Goal: Task Accomplishment & Management: Use online tool/utility

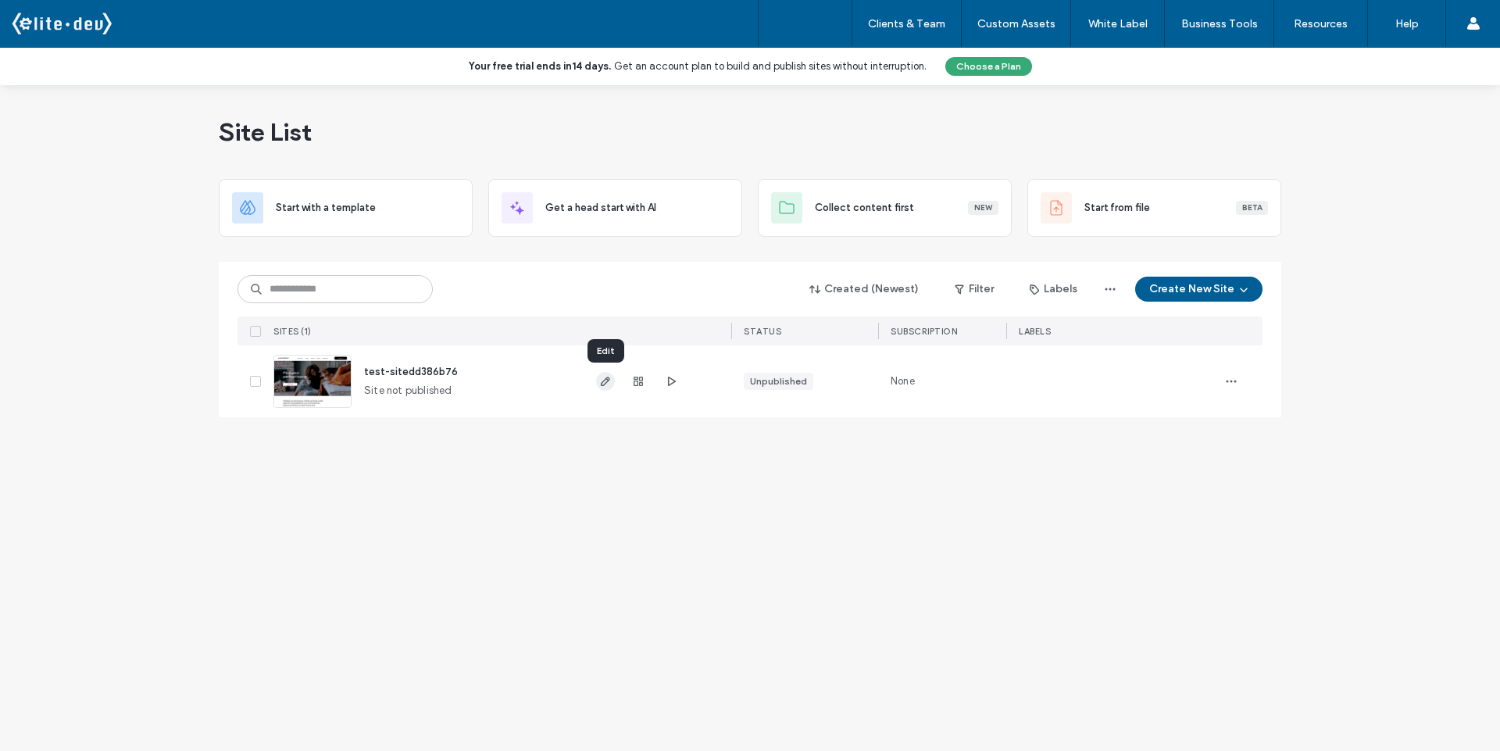
click at [603, 384] on icon "button" at bounding box center [605, 381] width 12 height 12
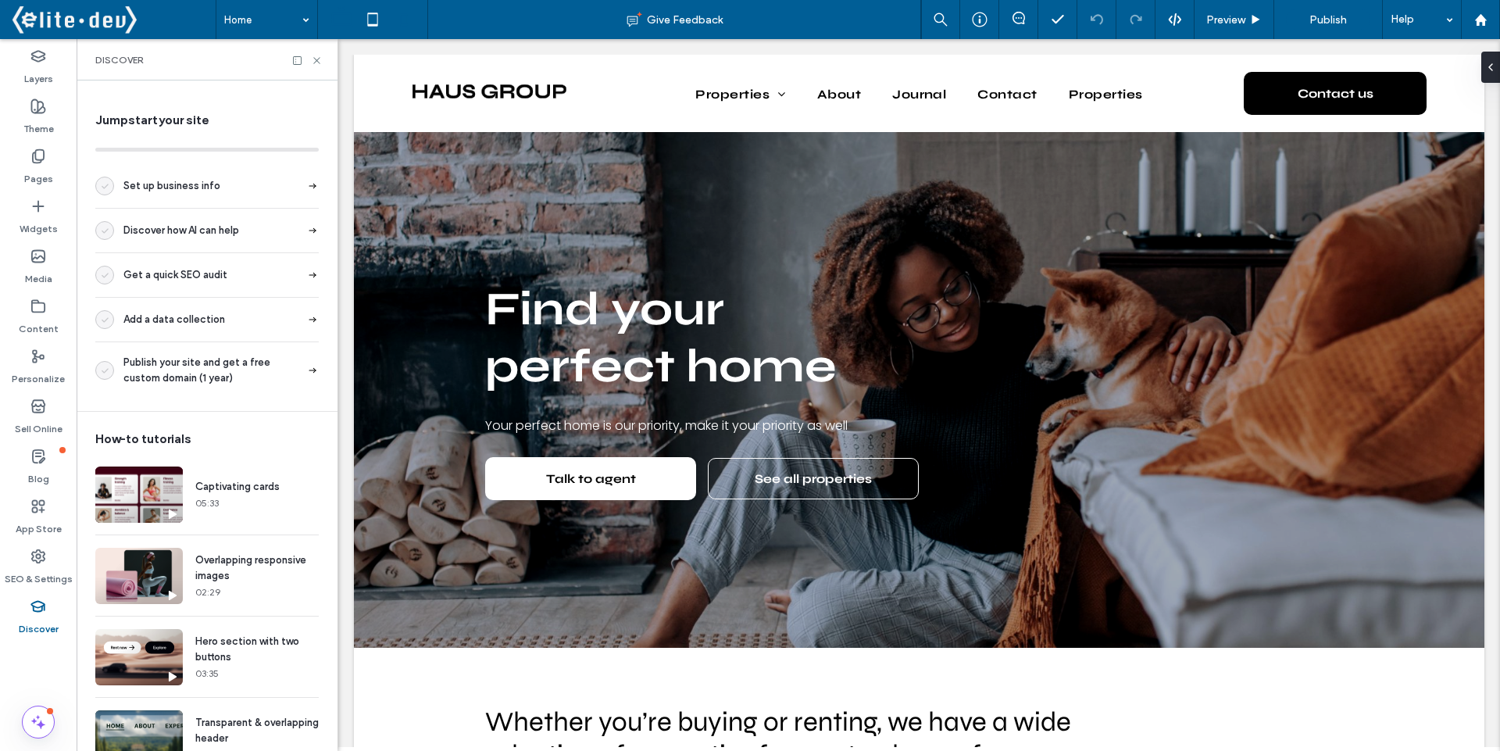
click at [410, 17] on icon at bounding box center [403, 19] width 31 height 31
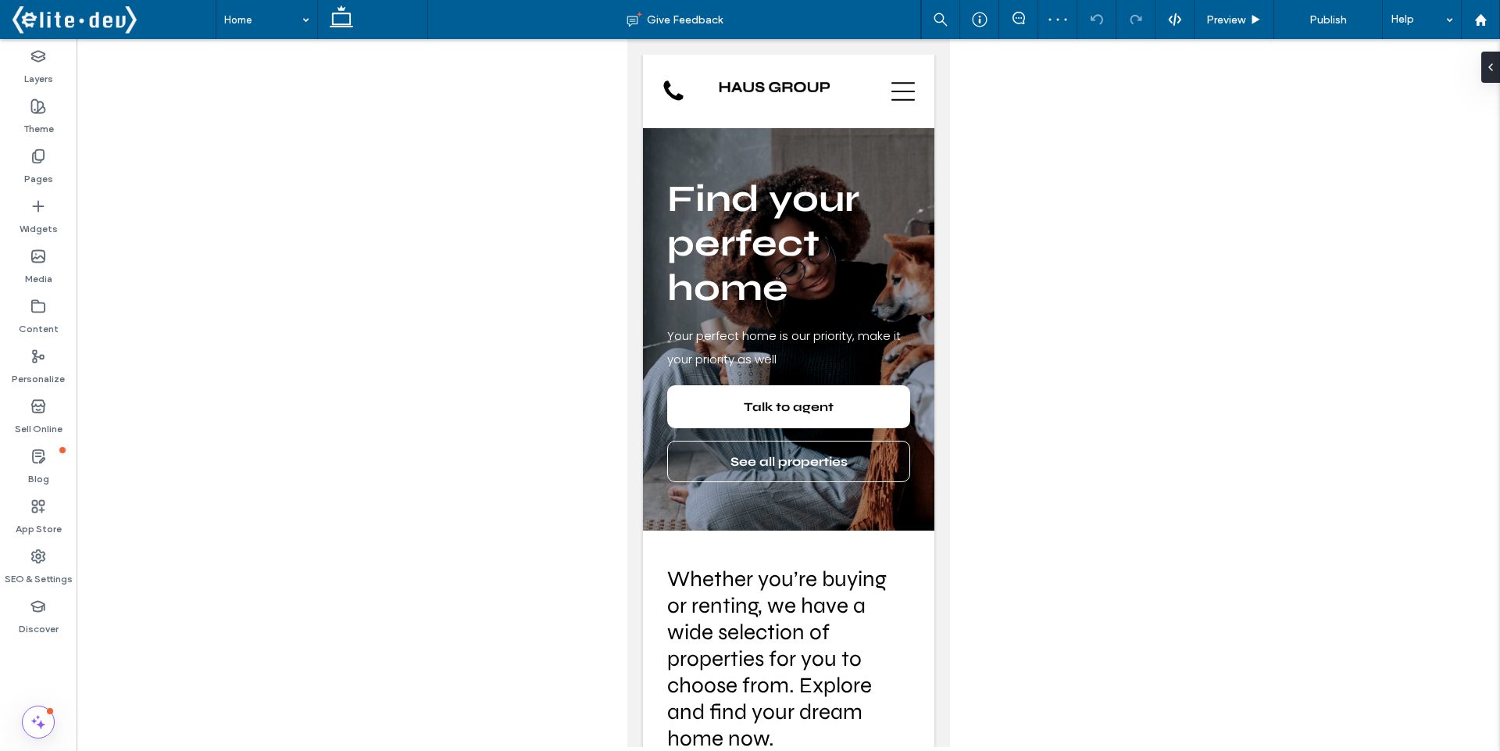
click at [366, 24] on icon at bounding box center [372, 19] width 31 height 31
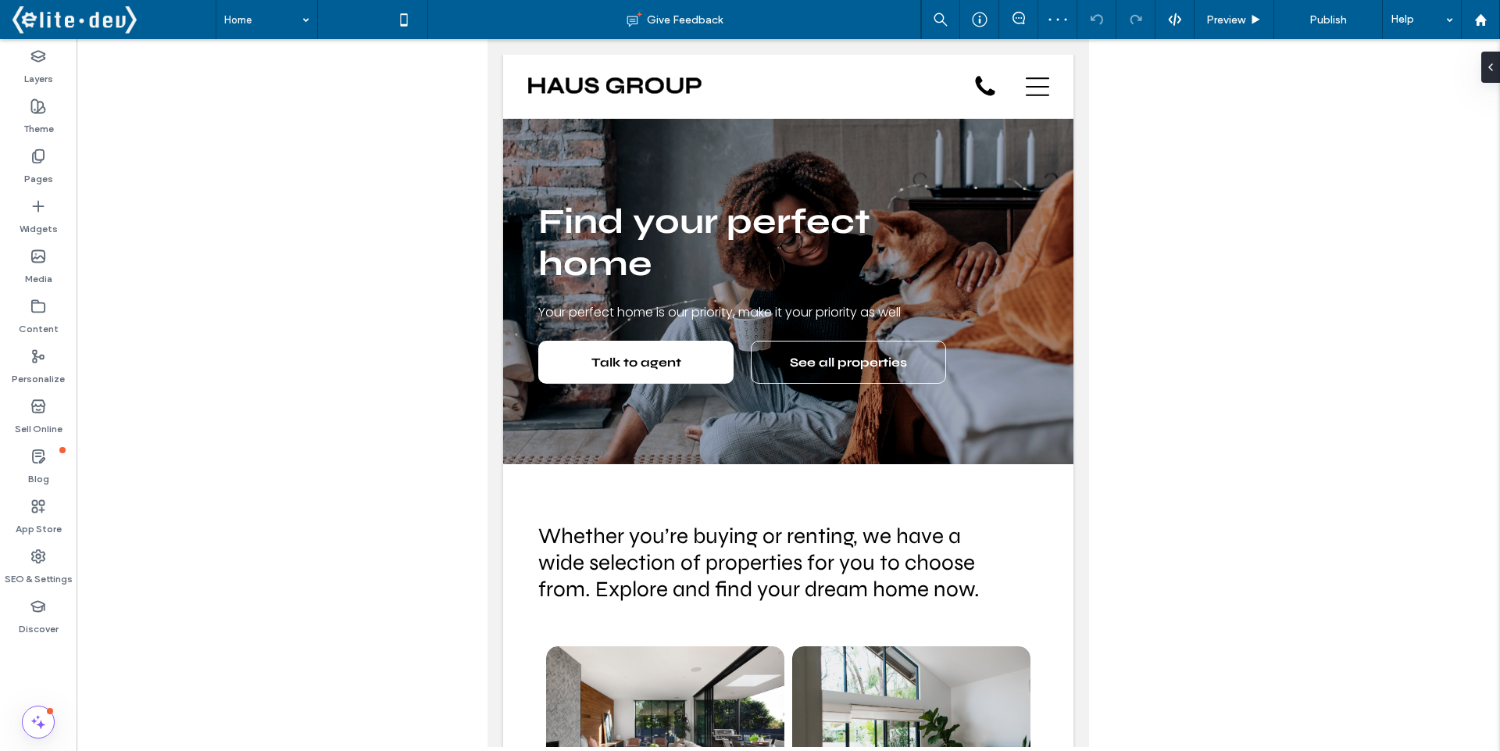
click at [342, 27] on icon at bounding box center [341, 19] width 31 height 31
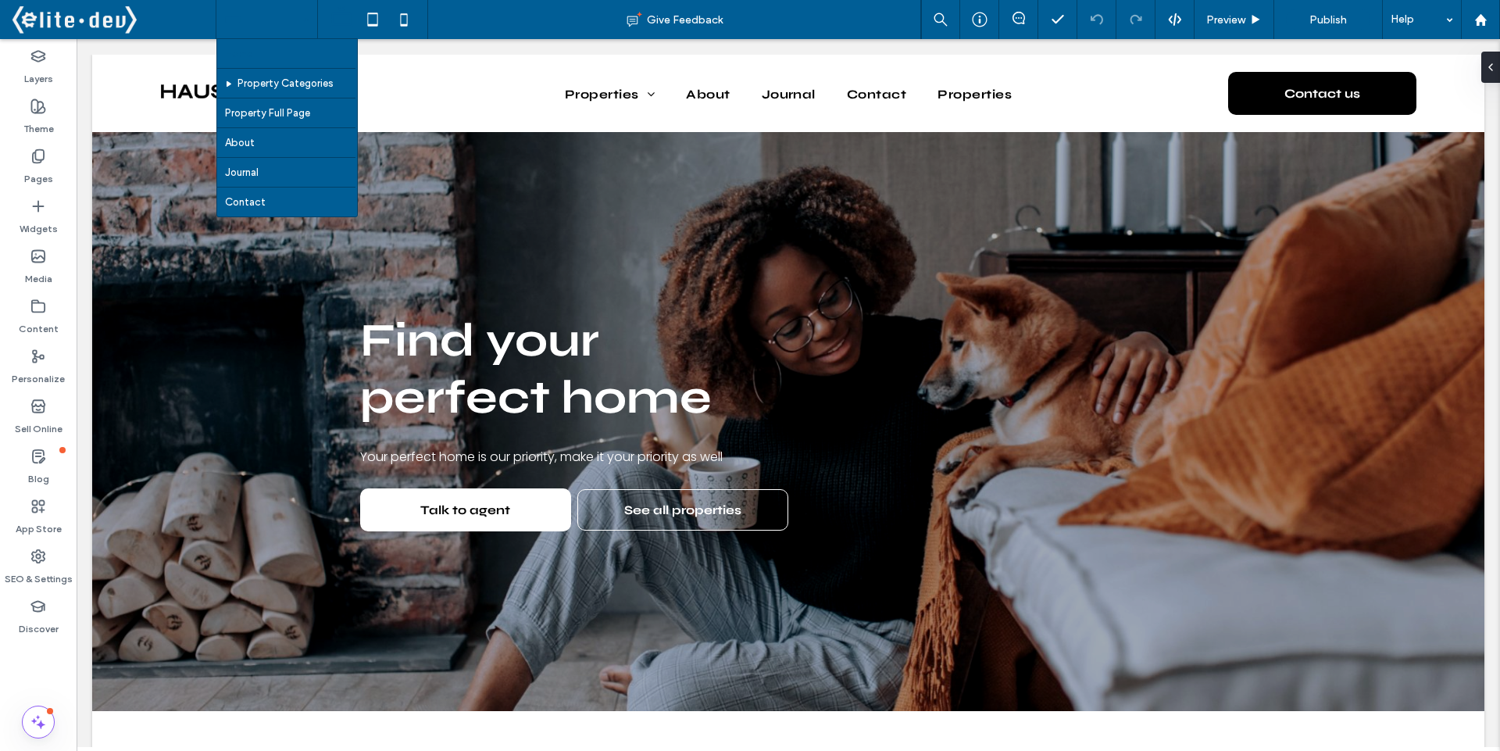
click at [273, 21] on input at bounding box center [262, 19] width 77 height 39
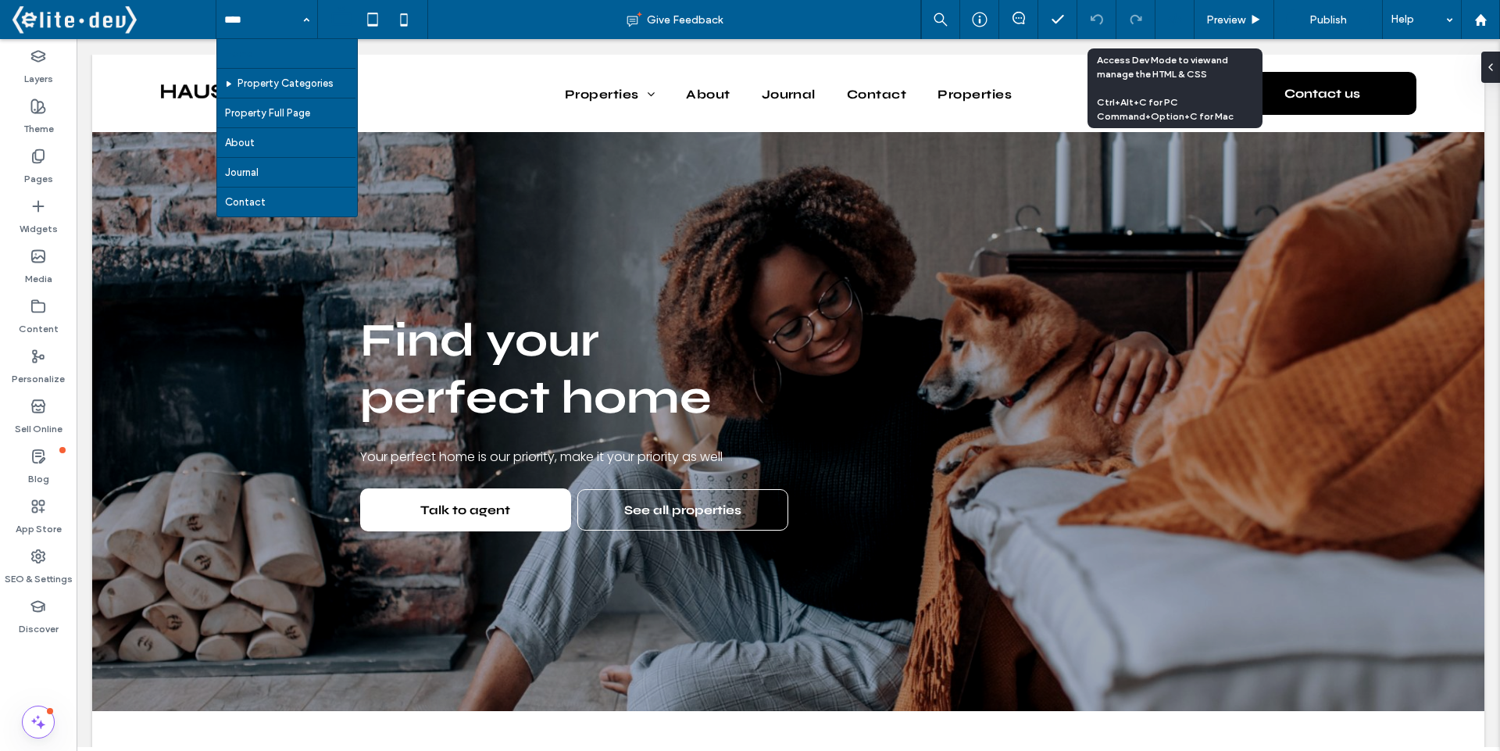
click at [1171, 23] on icon at bounding box center [1175, 19] width 14 height 14
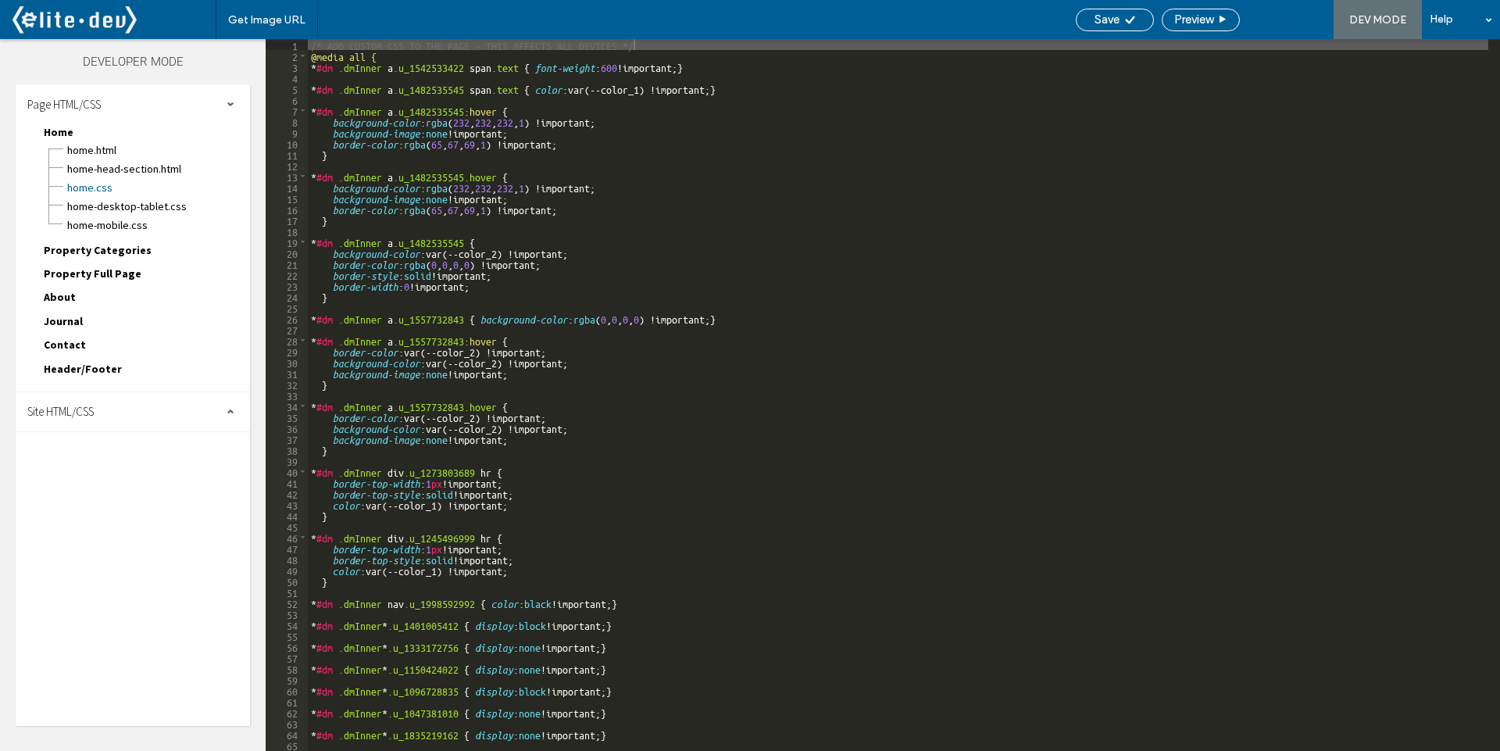
click at [1280, 21] on span "Close" at bounding box center [1280, 19] width 31 height 14
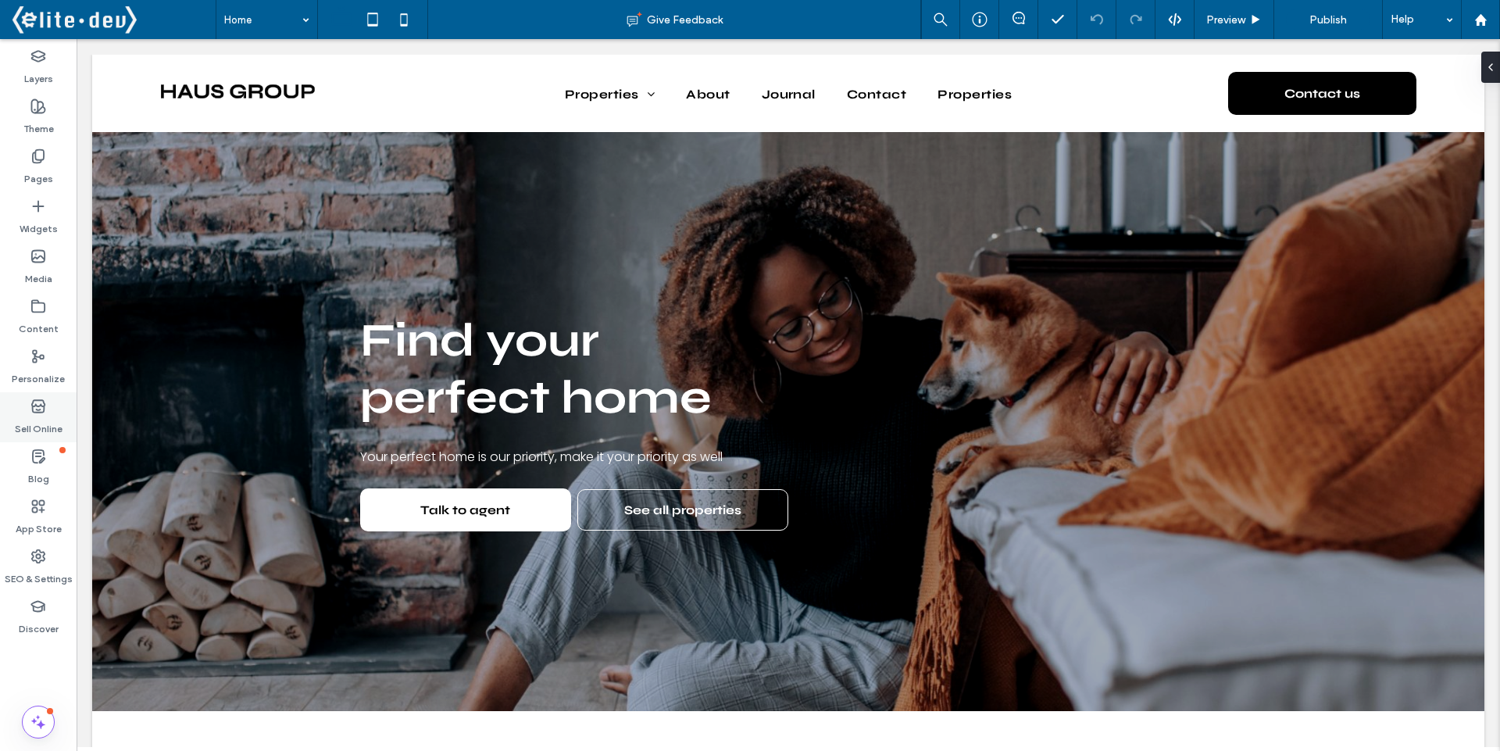
click at [38, 415] on label "Sell Online" at bounding box center [39, 425] width 48 height 22
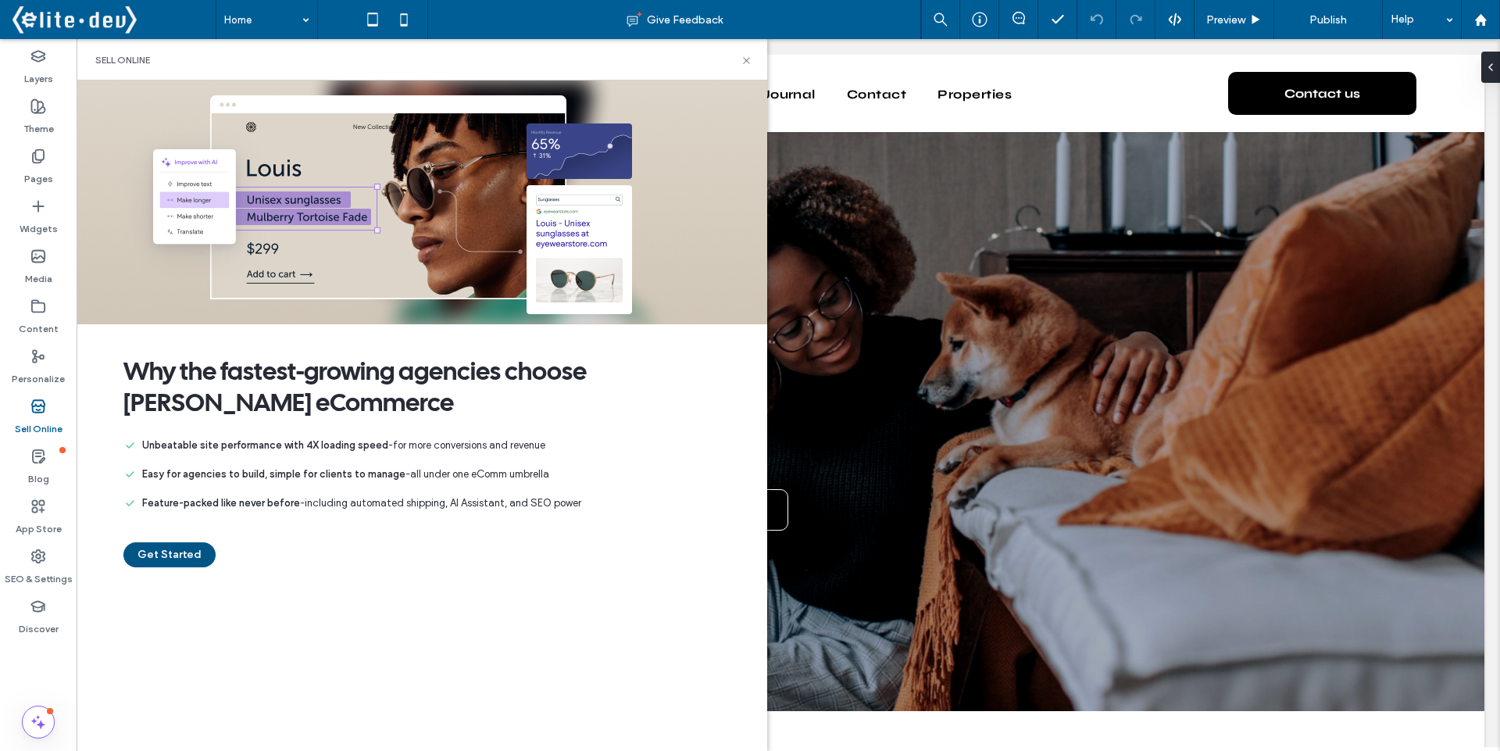
click at [157, 554] on button "Get Started" at bounding box center [169, 554] width 92 height 25
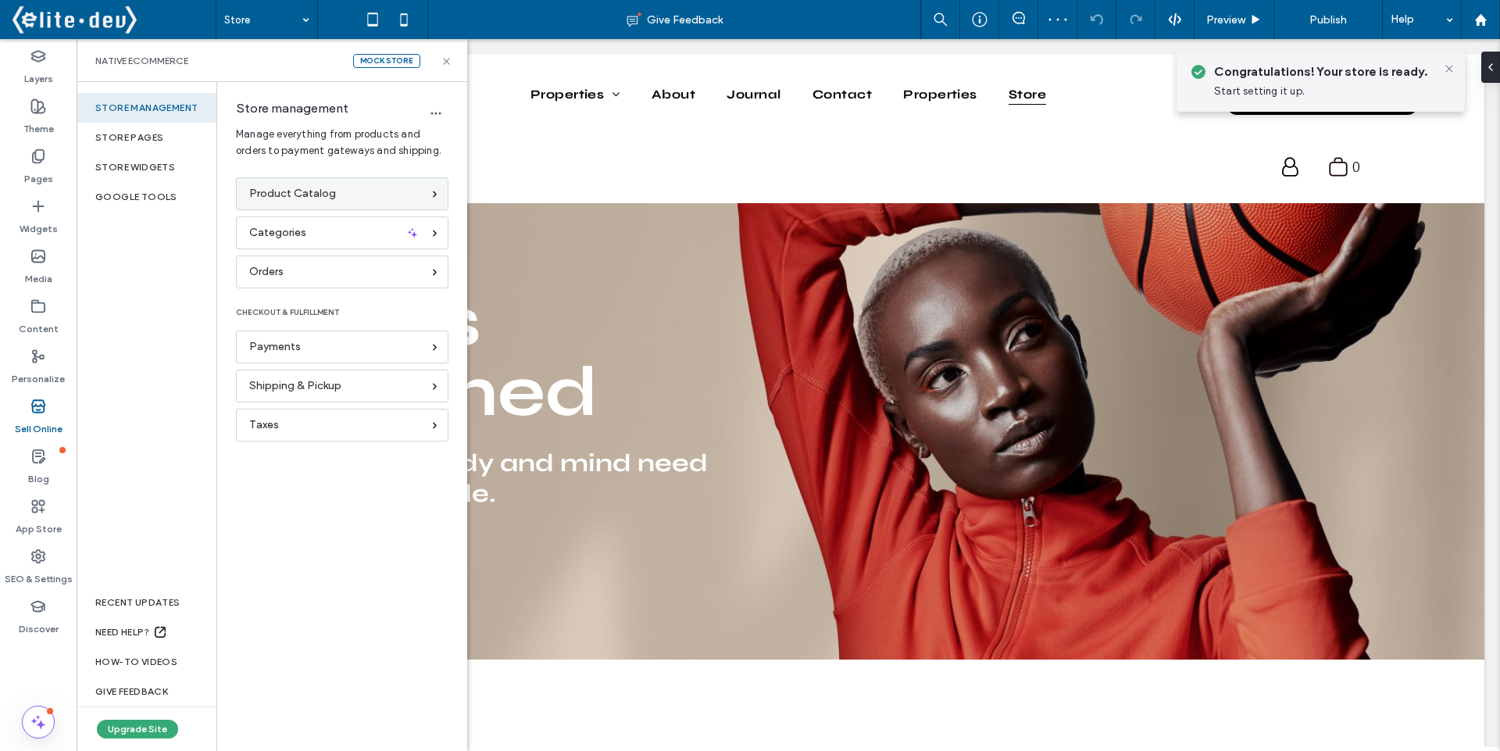
click at [309, 203] on div "Product Catalog" at bounding box center [342, 193] width 212 height 33
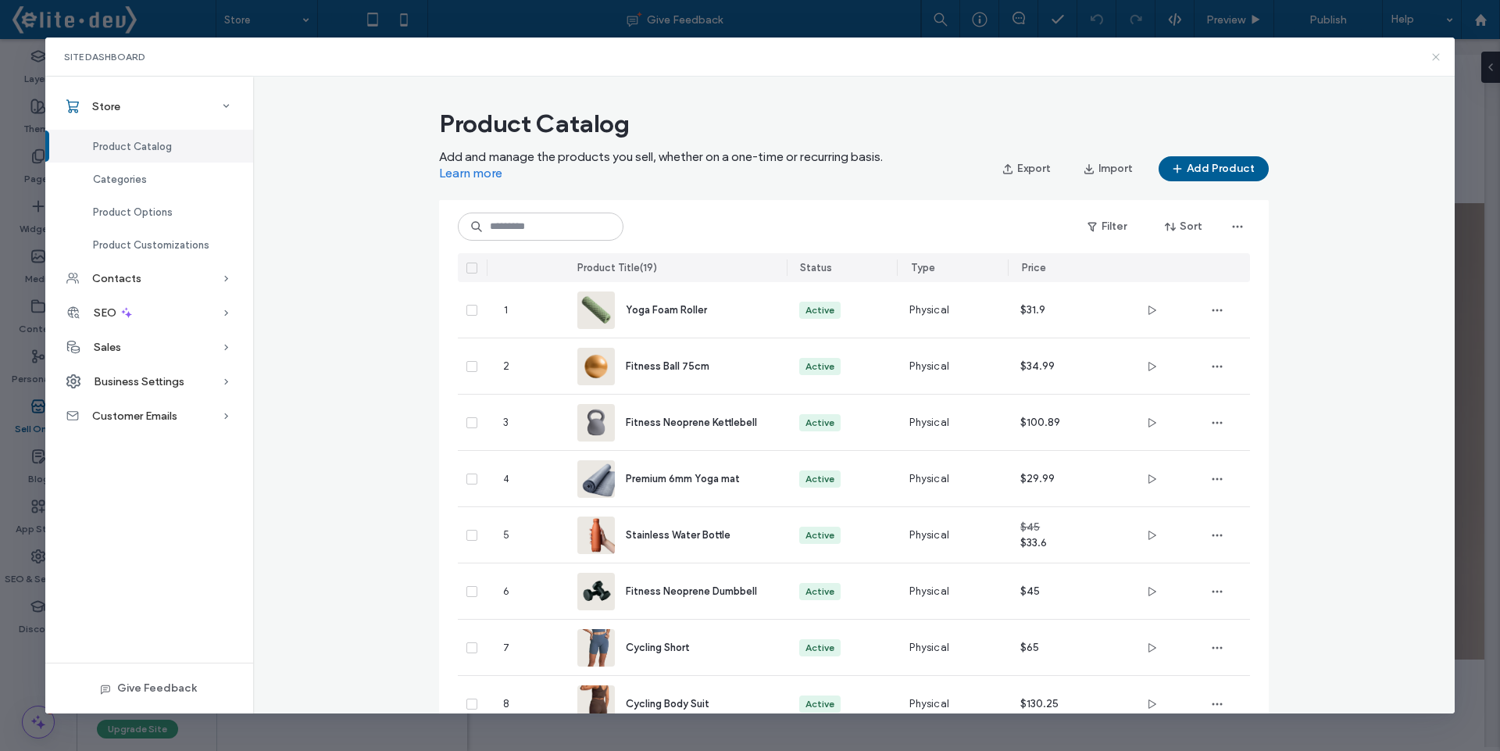
click at [1435, 58] on use at bounding box center [1436, 56] width 7 height 7
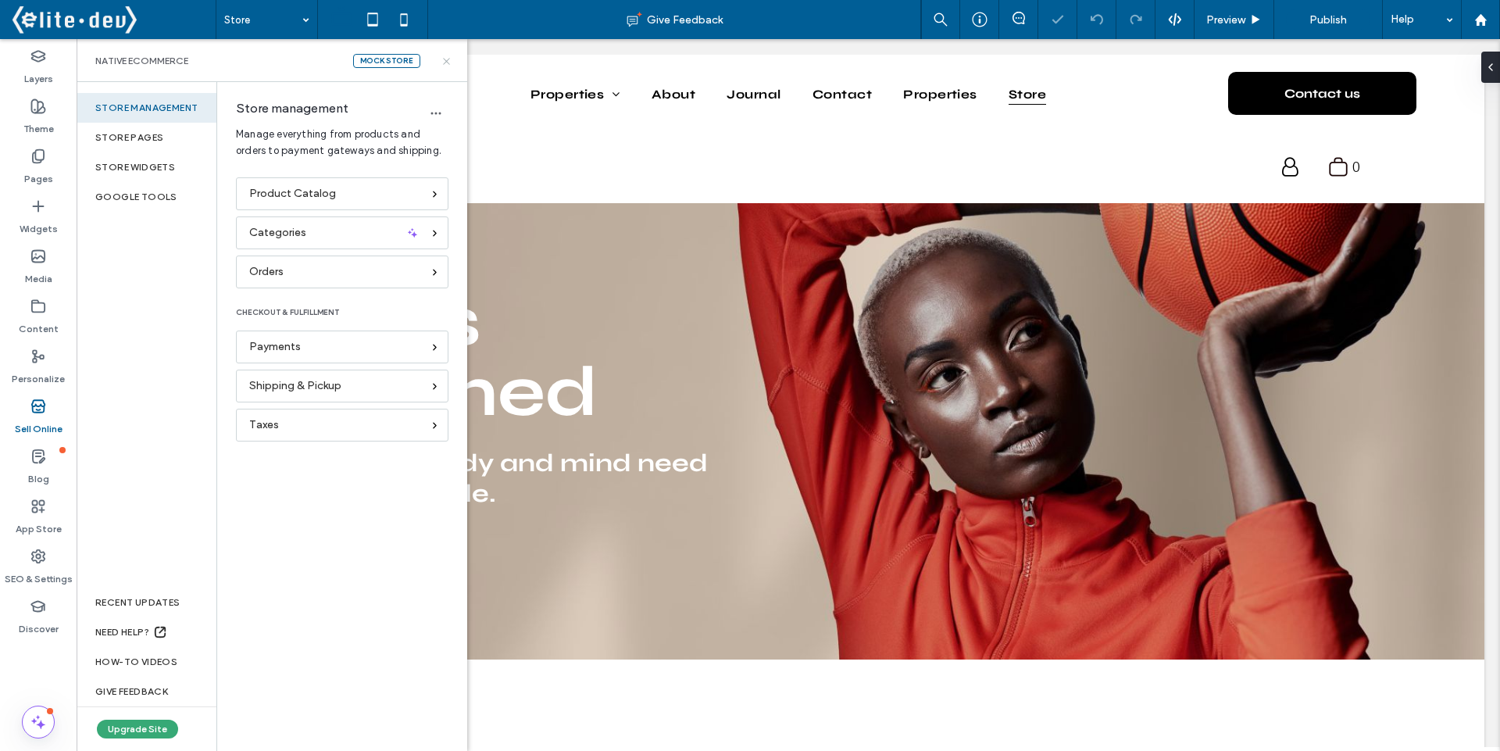
click at [449, 60] on icon at bounding box center [447, 61] width 12 height 12
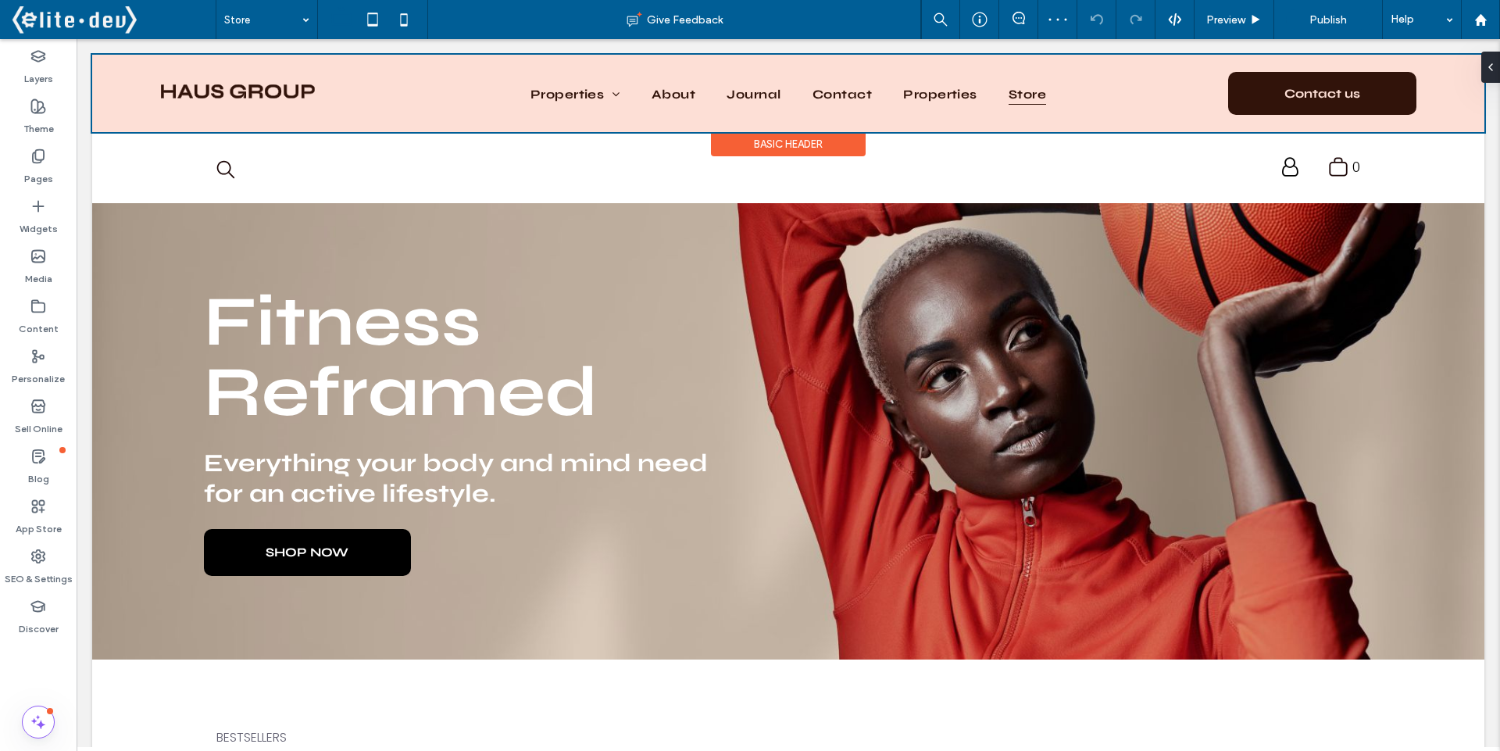
click at [601, 99] on div at bounding box center [788, 93] width 1392 height 77
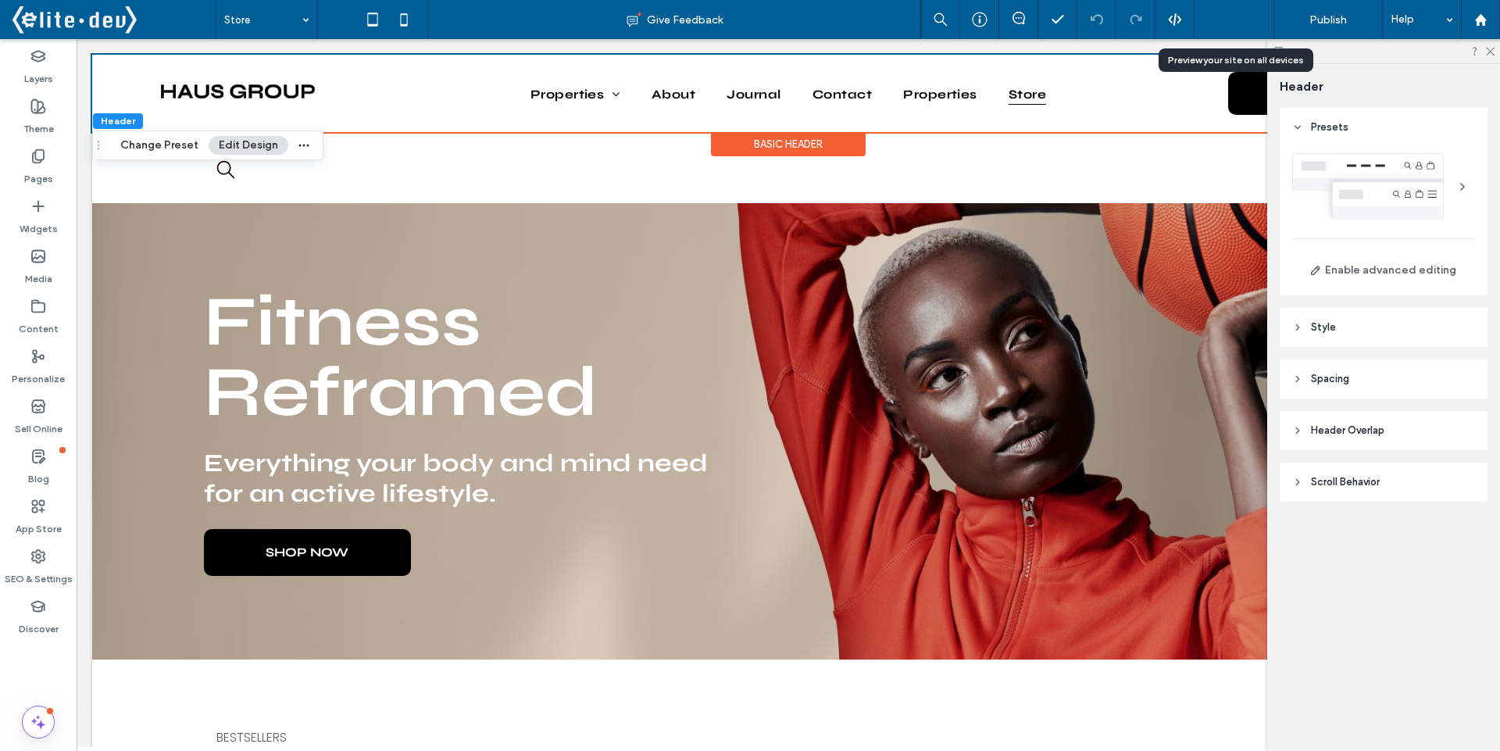
click at [1249, 24] on div "Preview" at bounding box center [1233, 19] width 79 height 13
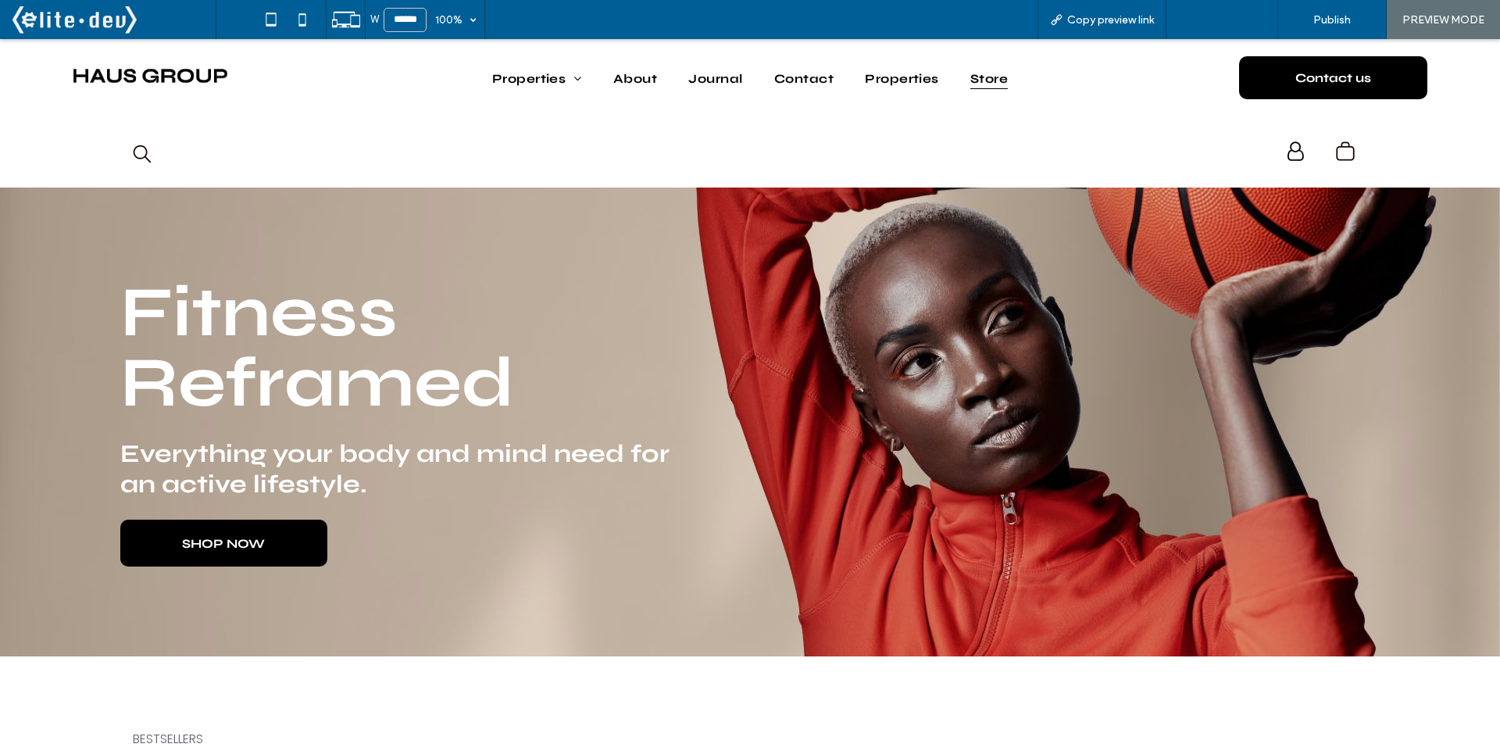
drag, startPoint x: 1202, startPoint y: 23, endPoint x: 677, endPoint y: 145, distance: 539.1
click at [1202, 23] on span "Back to editor" at bounding box center [1230, 19] width 72 height 13
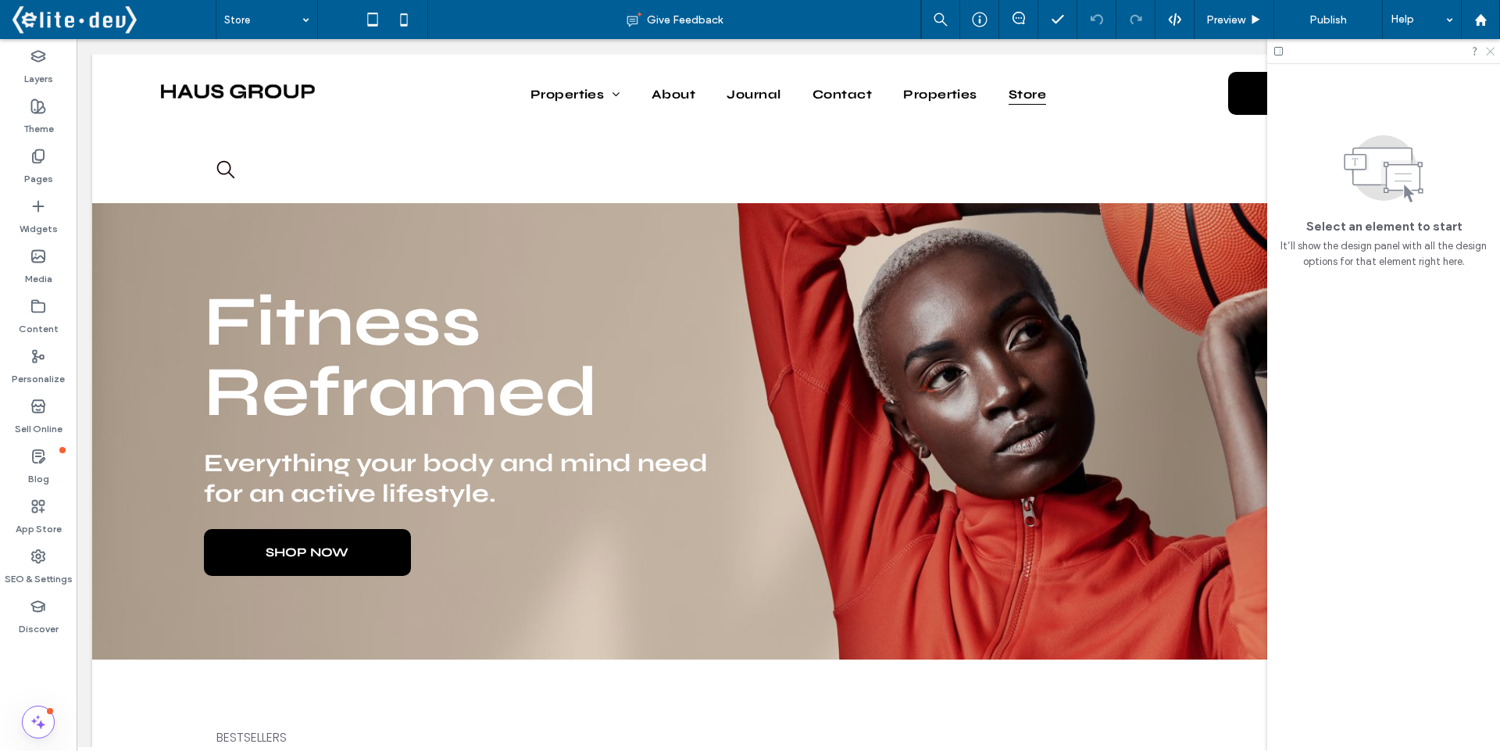
click at [1492, 52] on icon at bounding box center [1489, 50] width 10 height 10
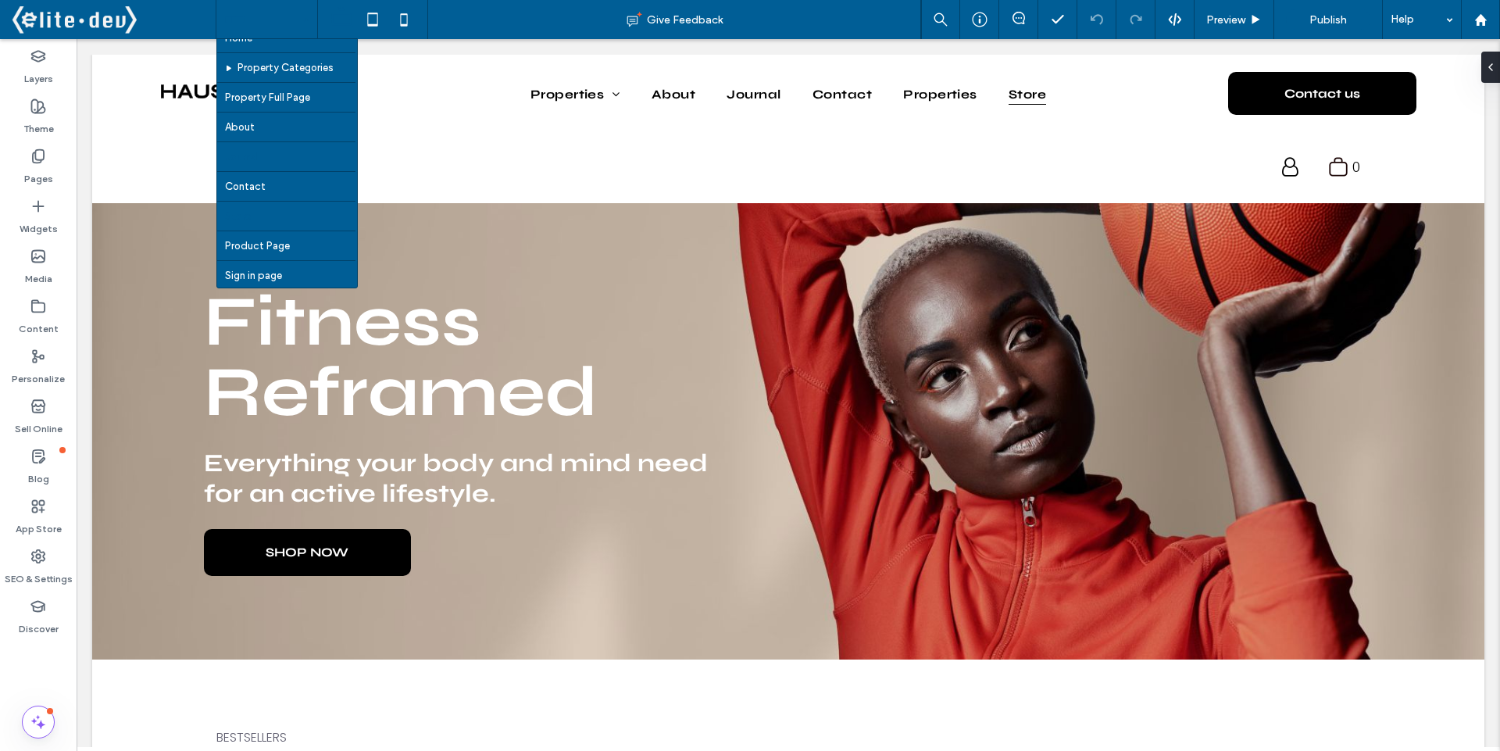
scroll to position [46, 0]
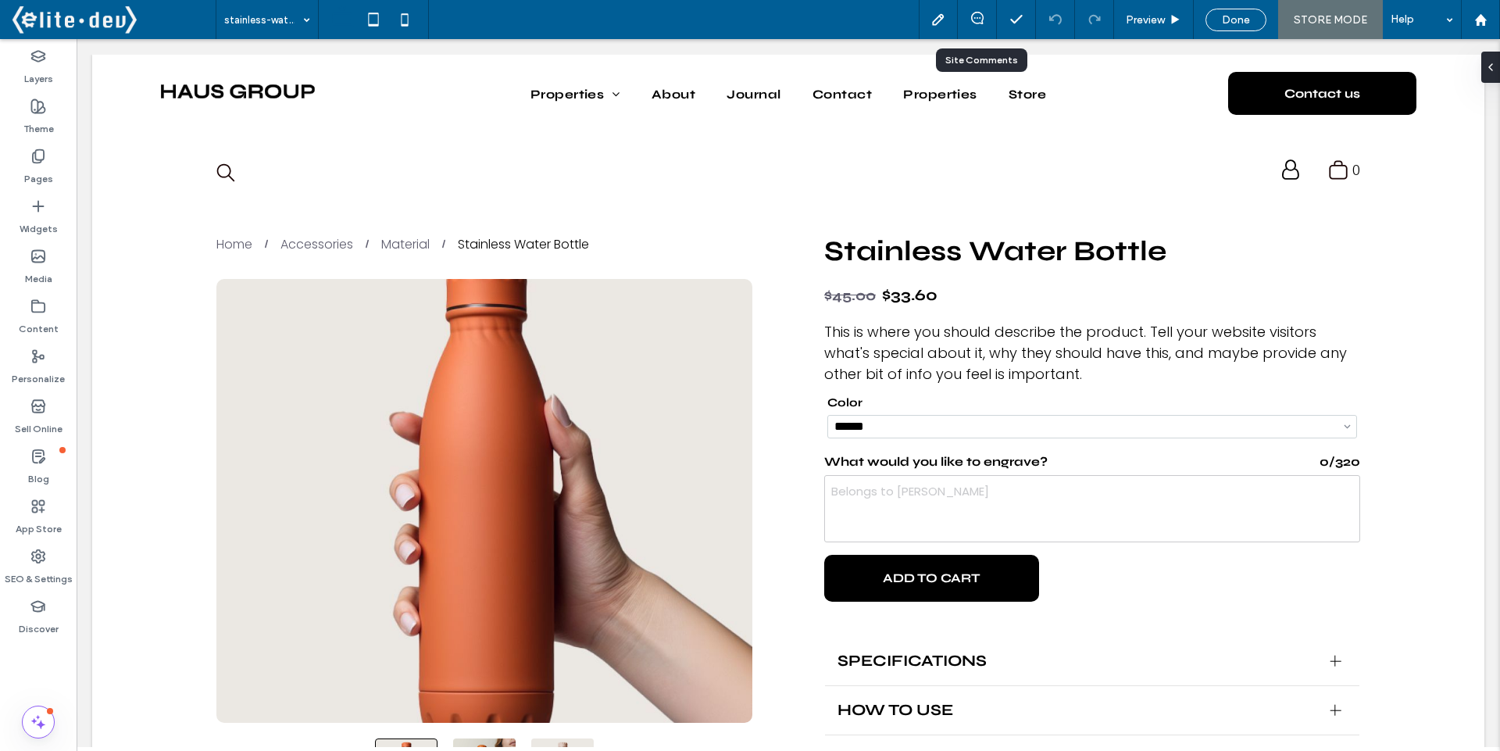
click at [976, 25] on div at bounding box center [977, 20] width 38 height 16
click at [976, 24] on div at bounding box center [977, 20] width 38 height 16
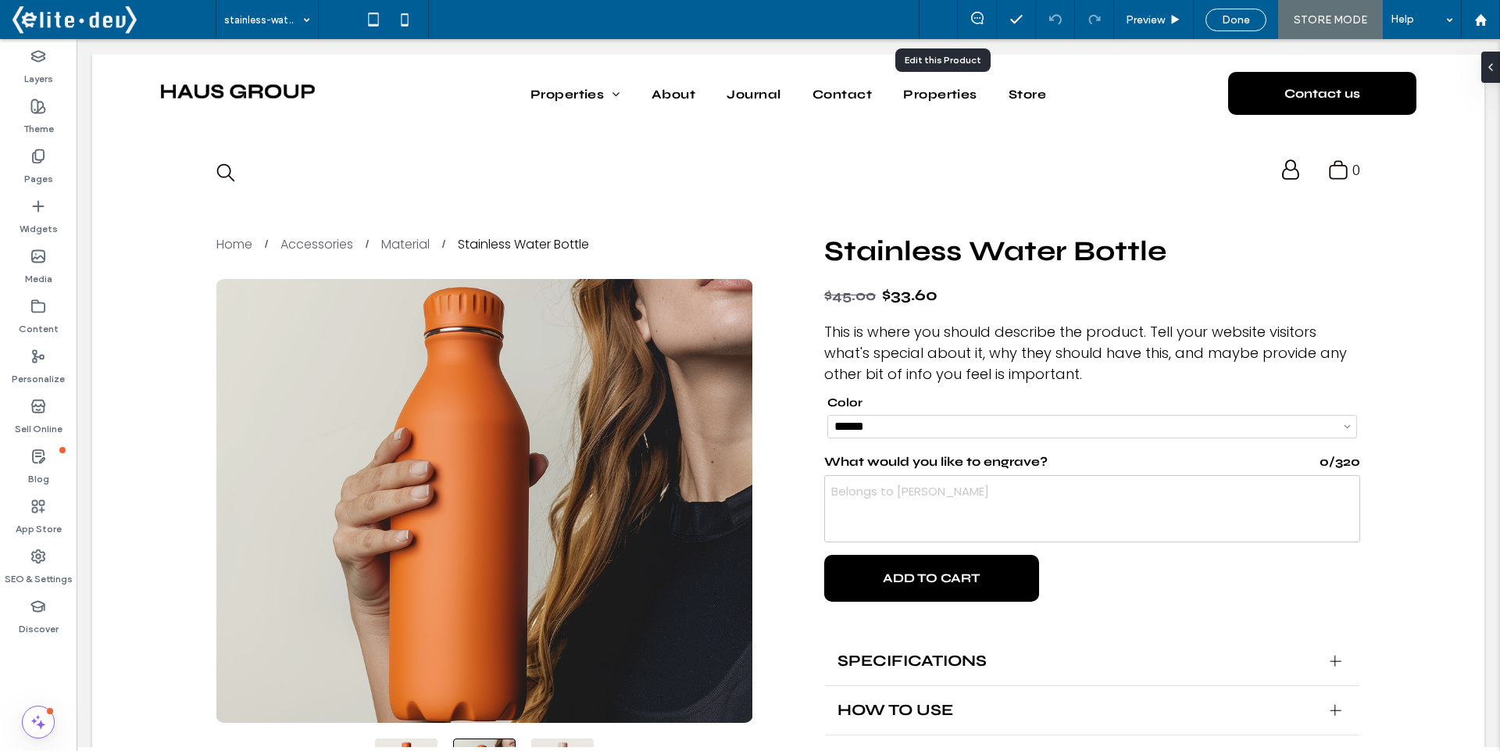
click at [938, 20] on use at bounding box center [938, 20] width 12 height 12
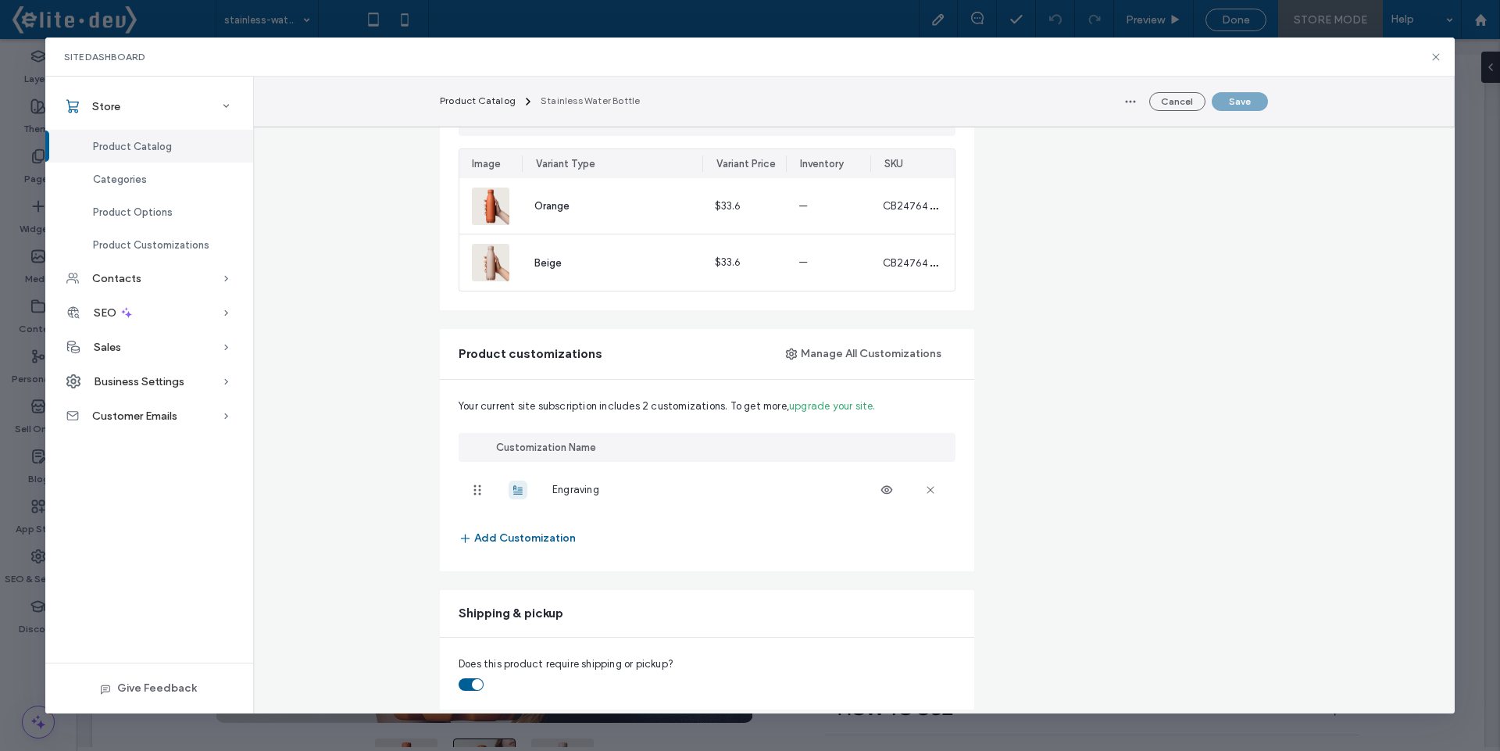
scroll to position [1125, 0]
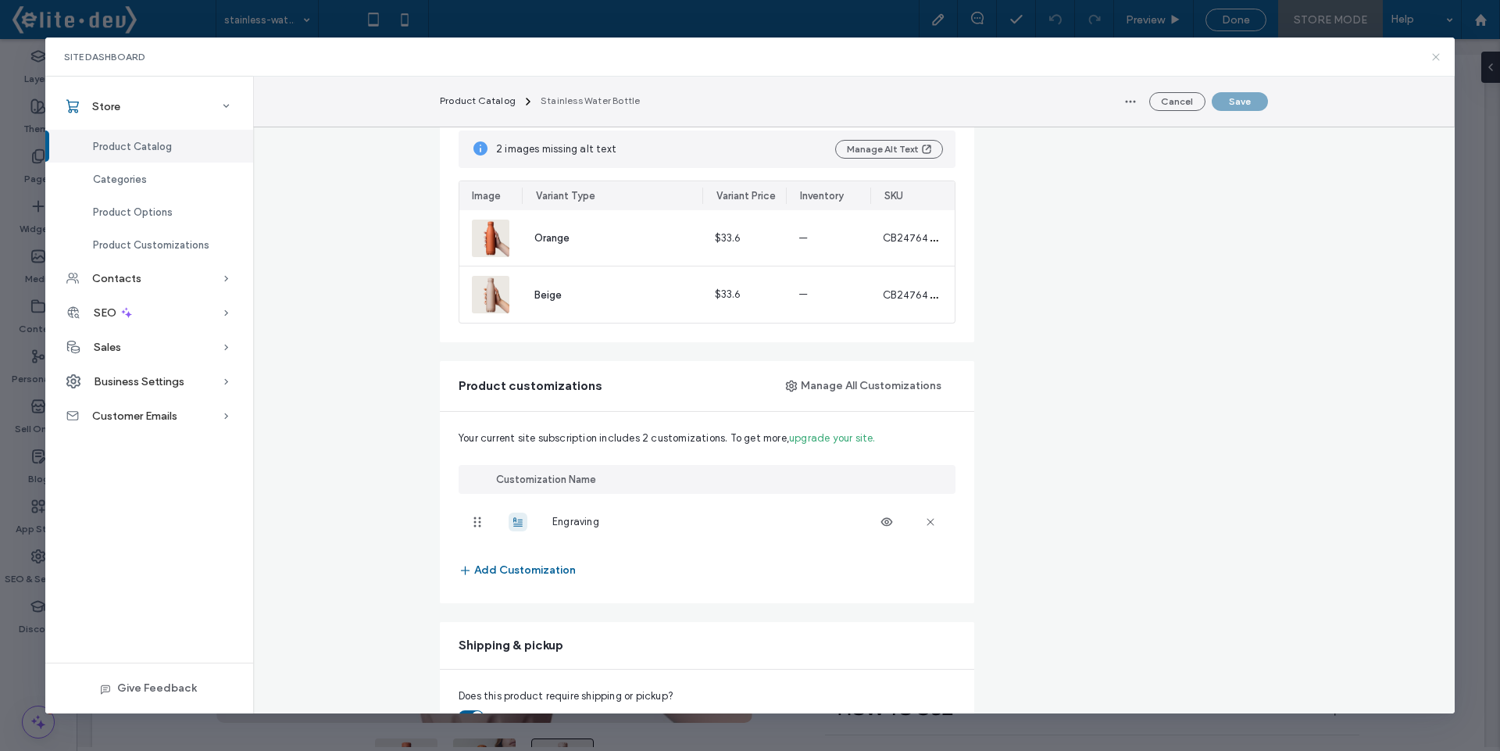
click at [1436, 62] on icon at bounding box center [1435, 57] width 12 height 12
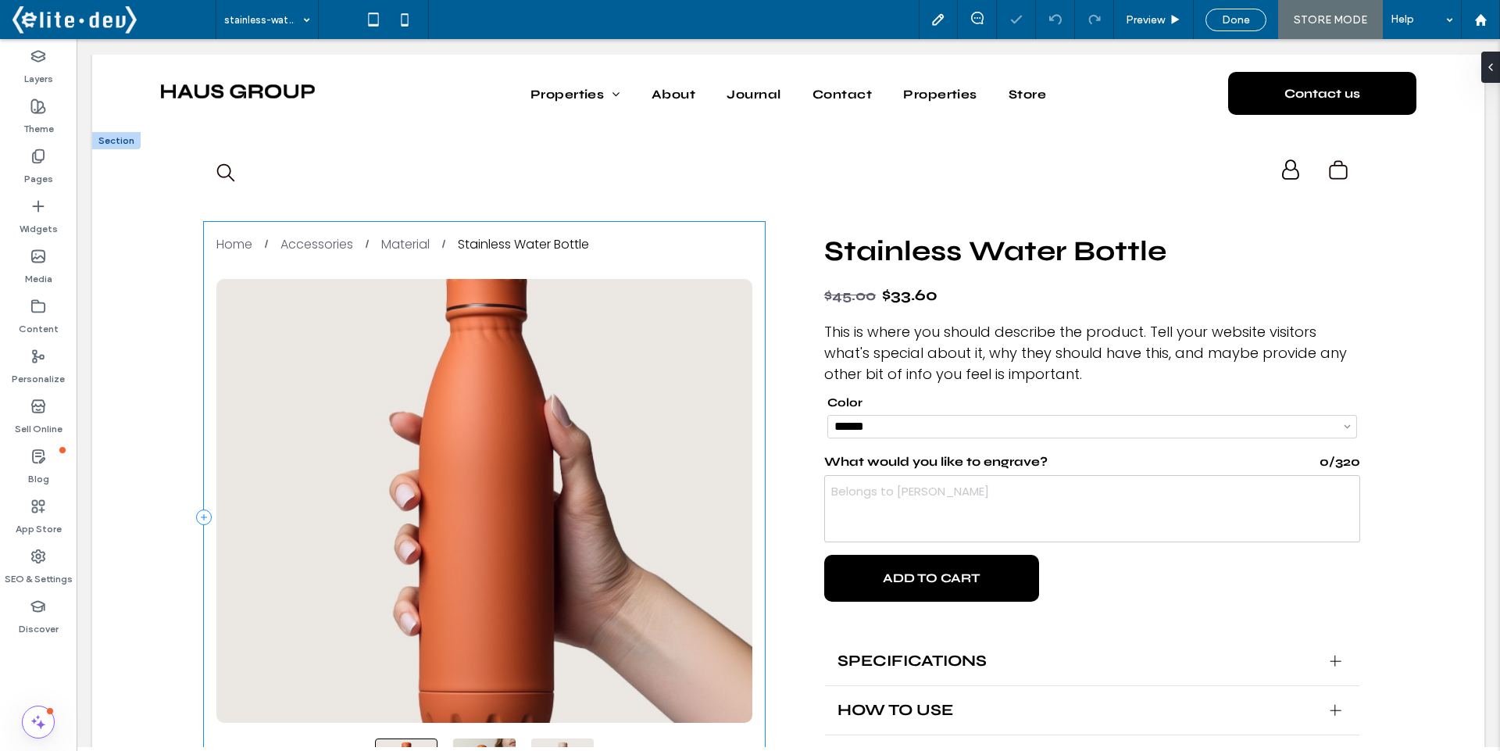
scroll to position [0, 0]
